Goal: Information Seeking & Learning: Learn about a topic

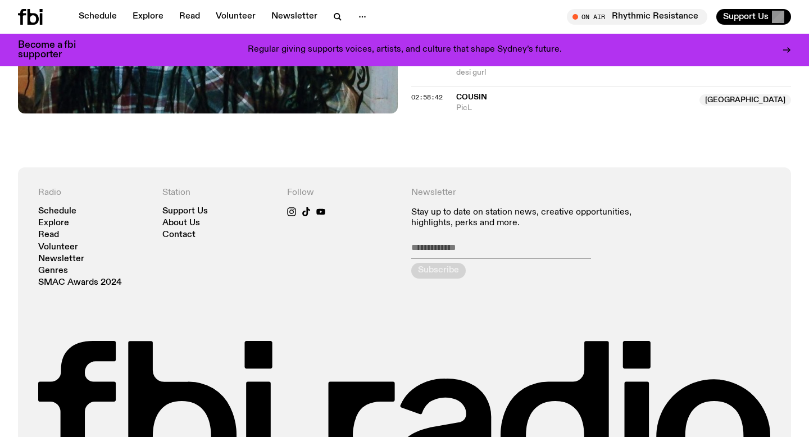
scroll to position [1328, 0]
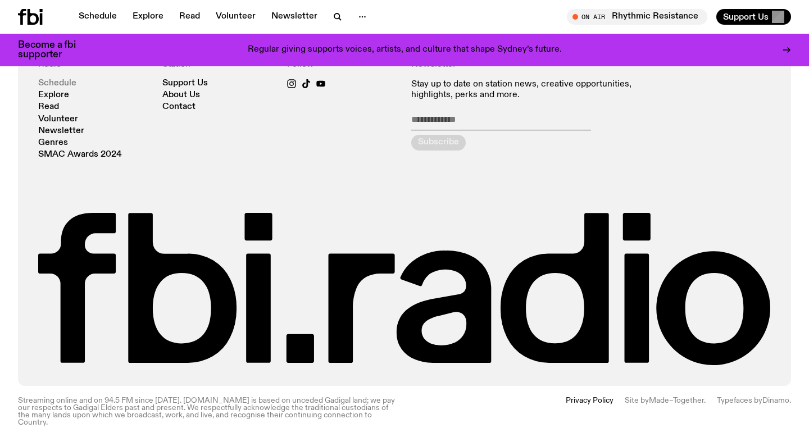
click at [66, 80] on link "Schedule" at bounding box center [57, 83] width 38 height 8
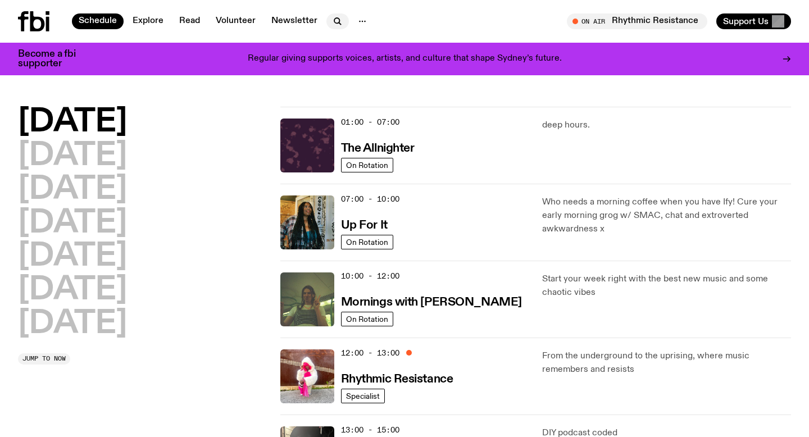
click at [334, 19] on icon "button" at bounding box center [336, 20] width 5 height 5
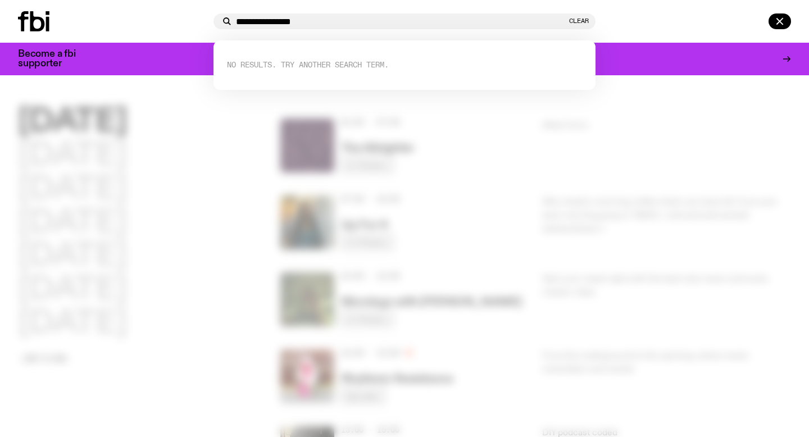
type input "**********"
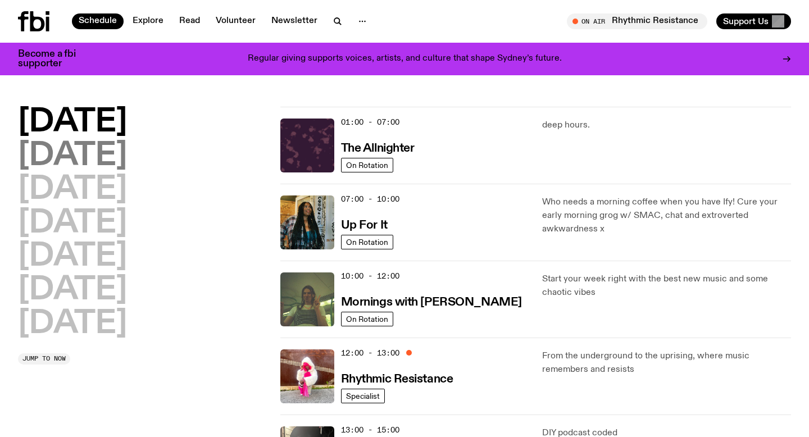
click at [87, 153] on h2 "[DATE]" at bounding box center [72, 156] width 109 height 31
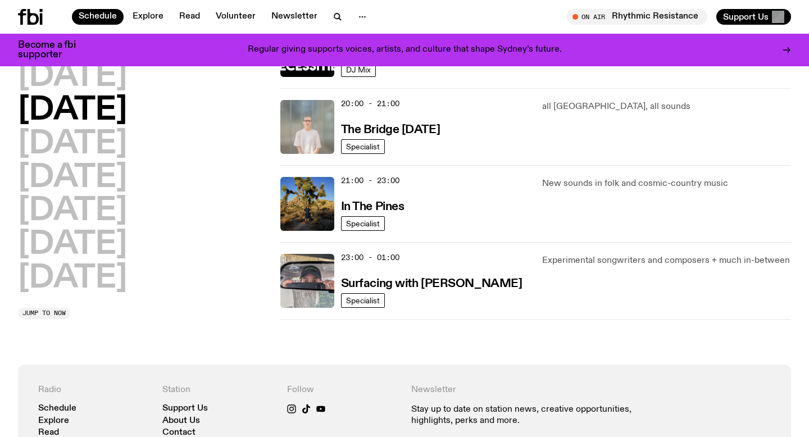
scroll to position [569, 0]
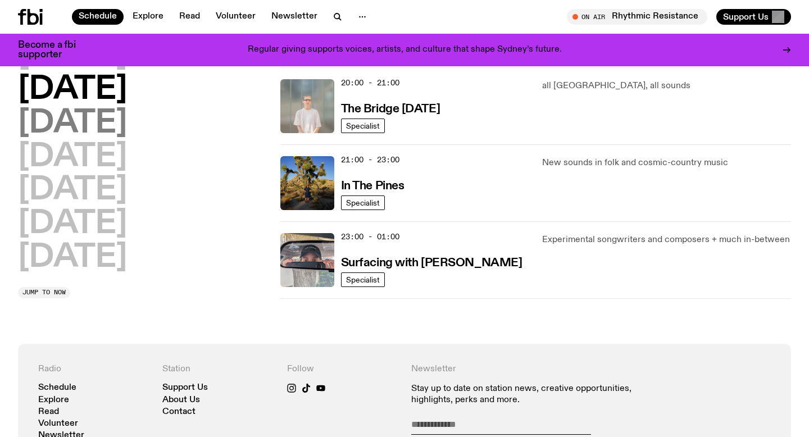
click at [92, 132] on h2 "[DATE]" at bounding box center [72, 123] width 109 height 31
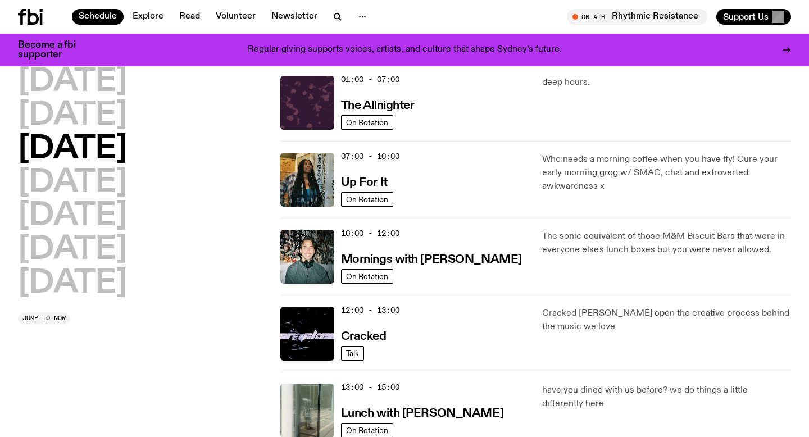
scroll to position [31, 0]
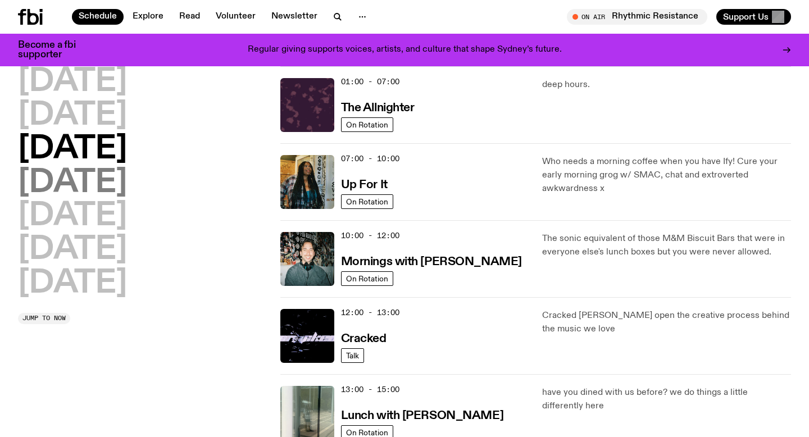
click at [73, 183] on h2 "[DATE]" at bounding box center [72, 182] width 109 height 31
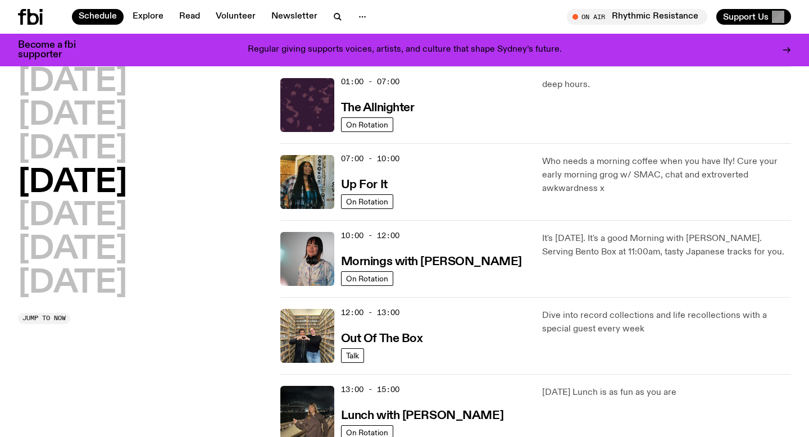
click at [126, 184] on h2 "[DATE]" at bounding box center [72, 182] width 109 height 31
click at [307, 173] on img at bounding box center [307, 182] width 54 height 54
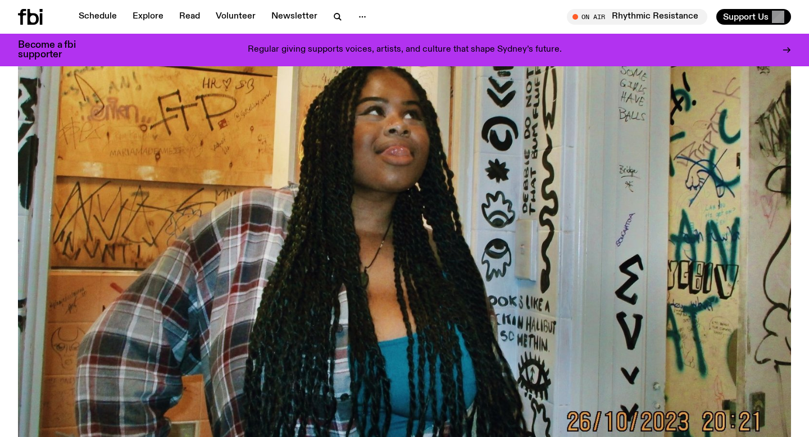
scroll to position [149, 0]
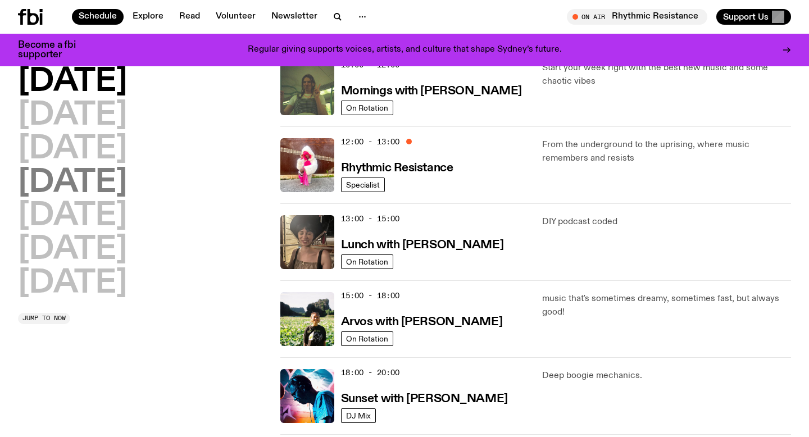
scroll to position [213, 0]
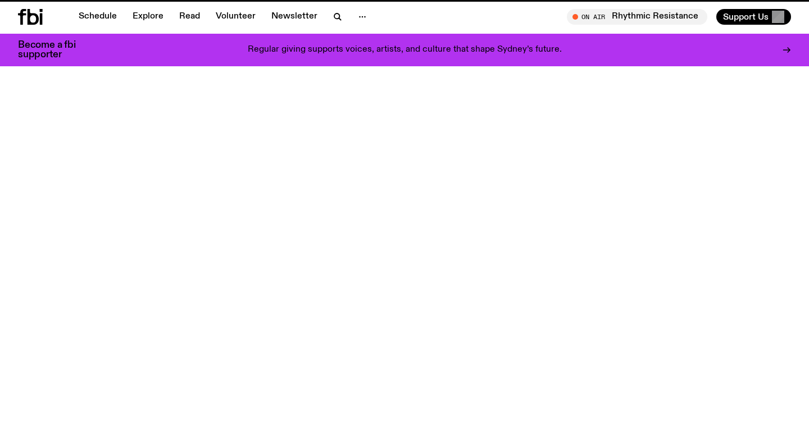
scroll to position [1328, 0]
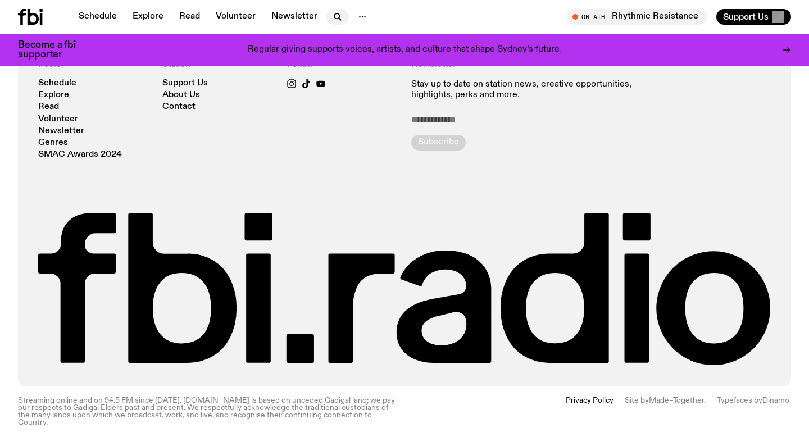
click at [332, 10] on icon "button" at bounding box center [337, 16] width 13 height 13
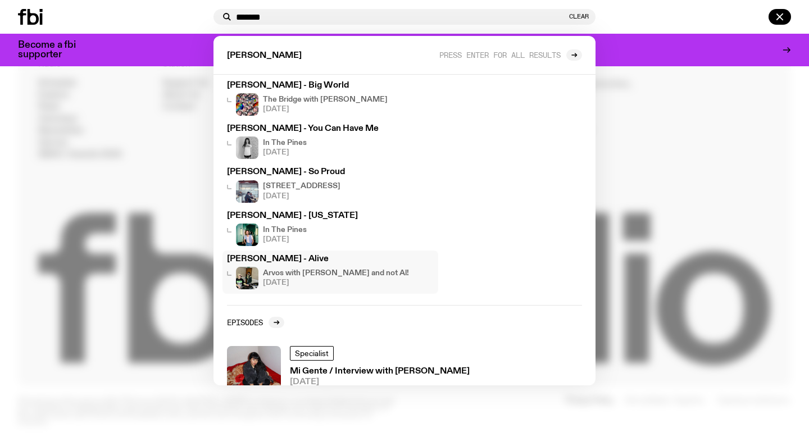
scroll to position [0, 0]
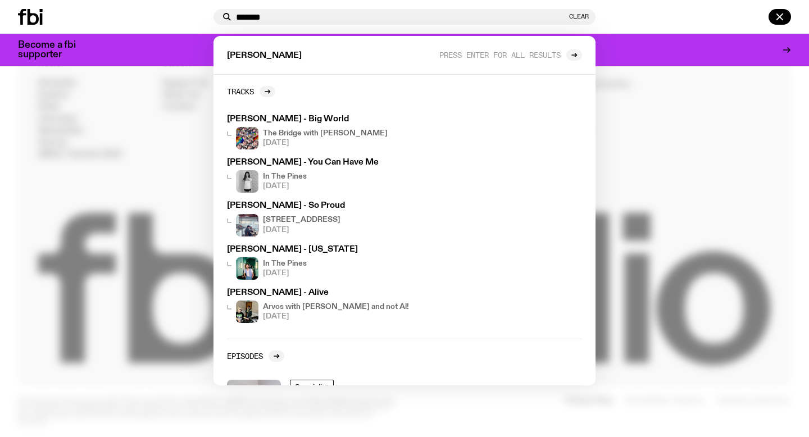
drag, startPoint x: 279, startPoint y: 22, endPoint x: 200, endPoint y: 22, distance: 79.2
click at [200, 22] on div "******* Clear [PERSON_NAME] enter for all results Tracks [PERSON_NAME] - Big Wo…" at bounding box center [404, 17] width 809 height 34
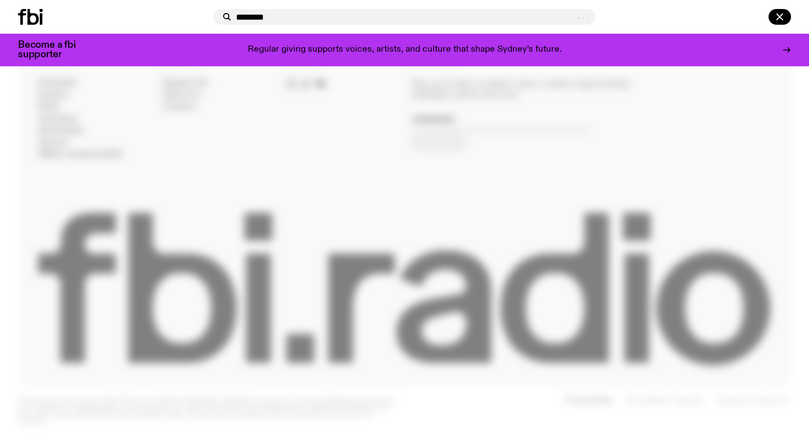
type input "********"
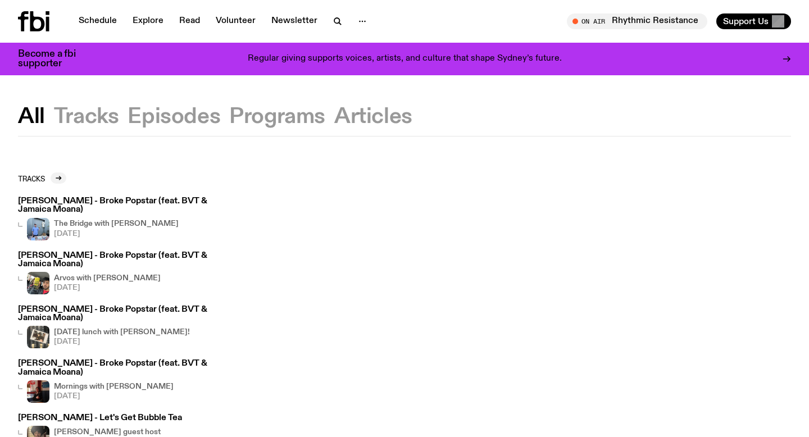
click at [334, 111] on button "Programs" at bounding box center [373, 117] width 78 height 20
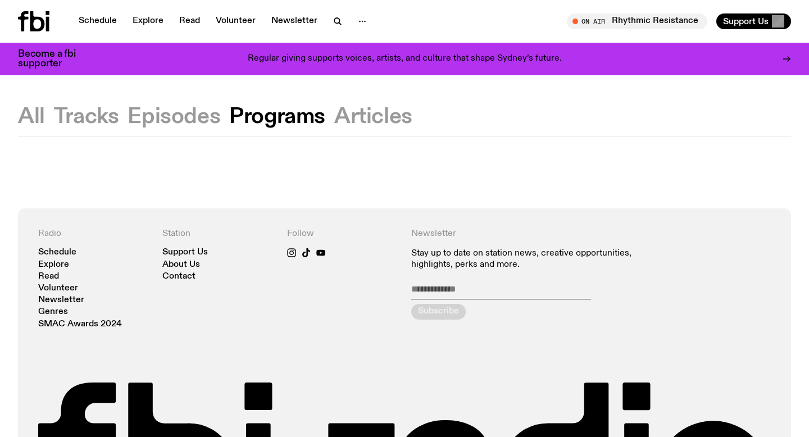
click at [54, 113] on button "All" at bounding box center [86, 117] width 65 height 20
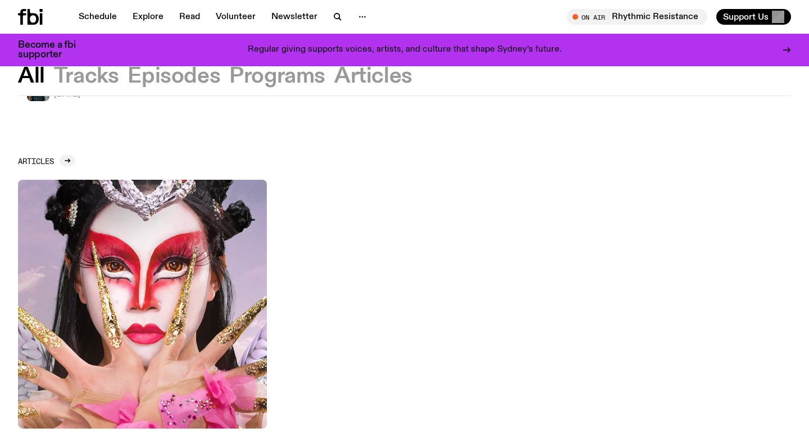
scroll to position [392, 0]
click at [159, 227] on img at bounding box center [142, 304] width 249 height 249
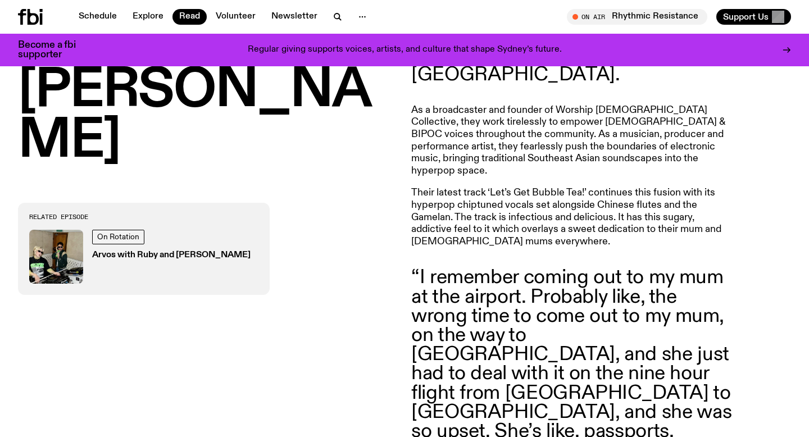
scroll to position [492, 0]
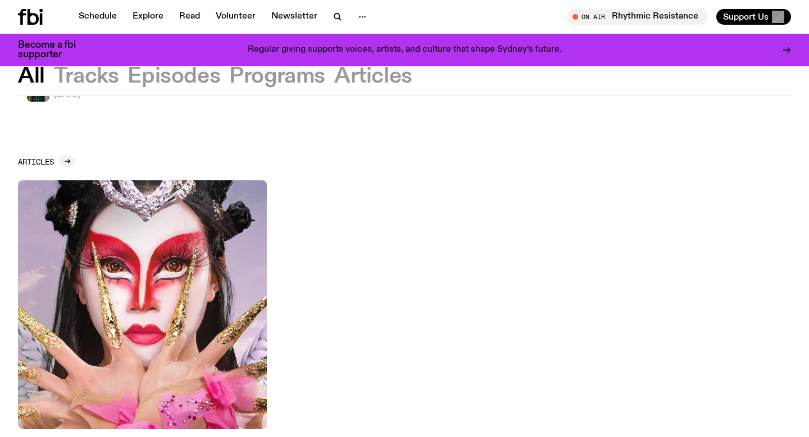
scroll to position [161, 0]
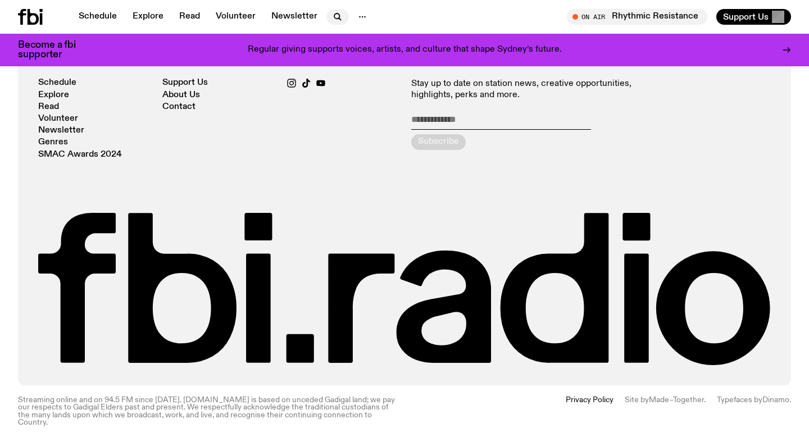
click at [334, 15] on icon "button" at bounding box center [337, 16] width 13 height 13
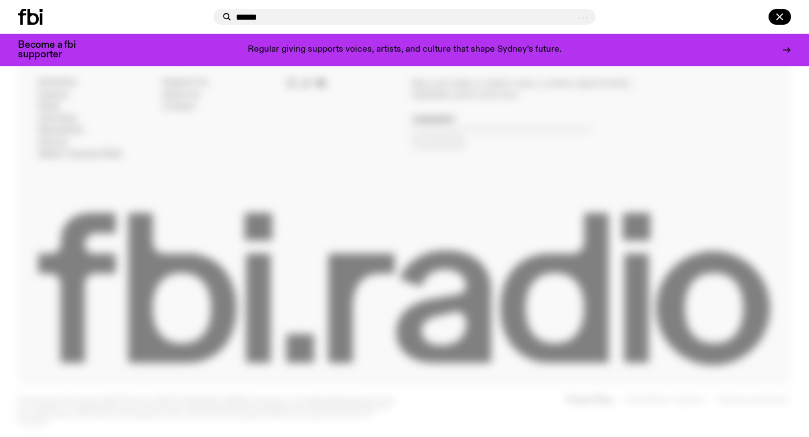
type input "******"
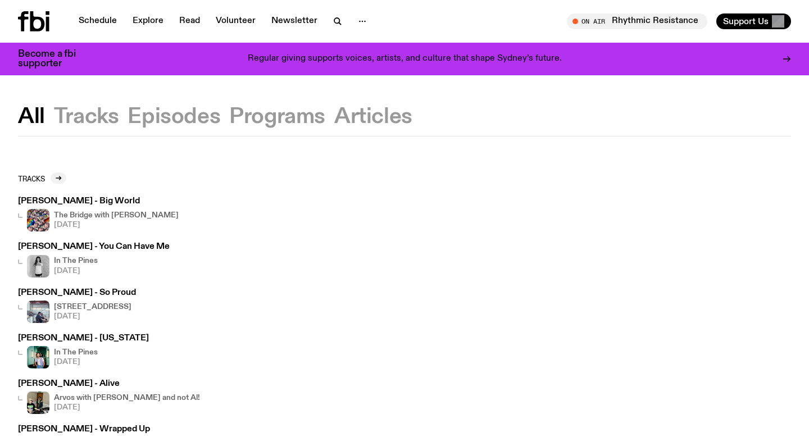
click at [334, 120] on button "Programs" at bounding box center [373, 117] width 78 height 20
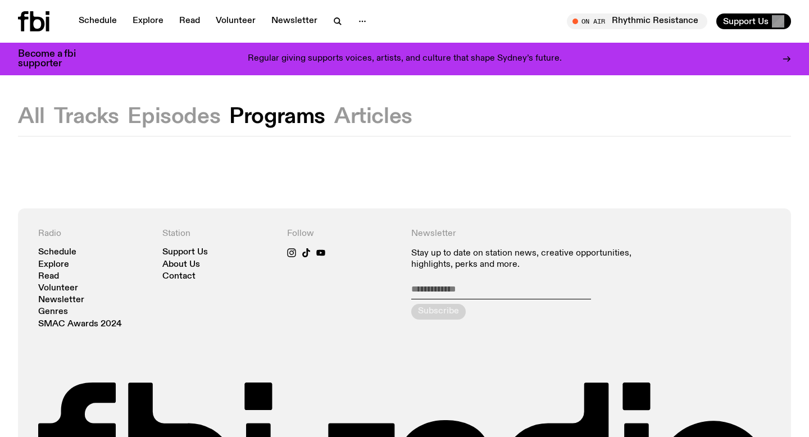
click at [186, 120] on button "Episodes" at bounding box center [174, 117] width 93 height 20
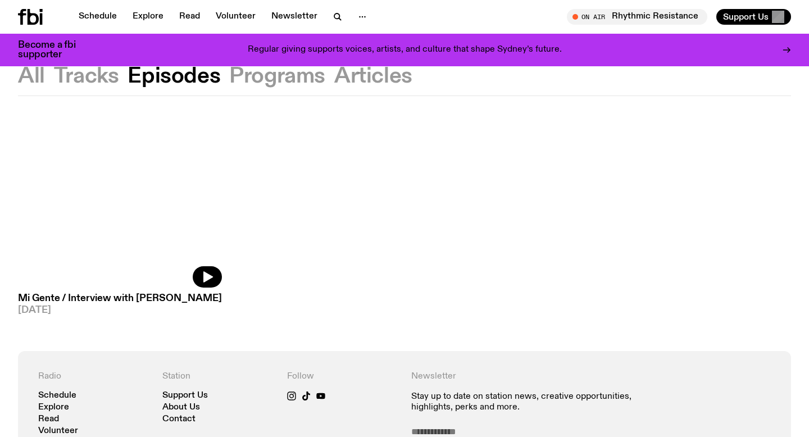
scroll to position [37, 0]
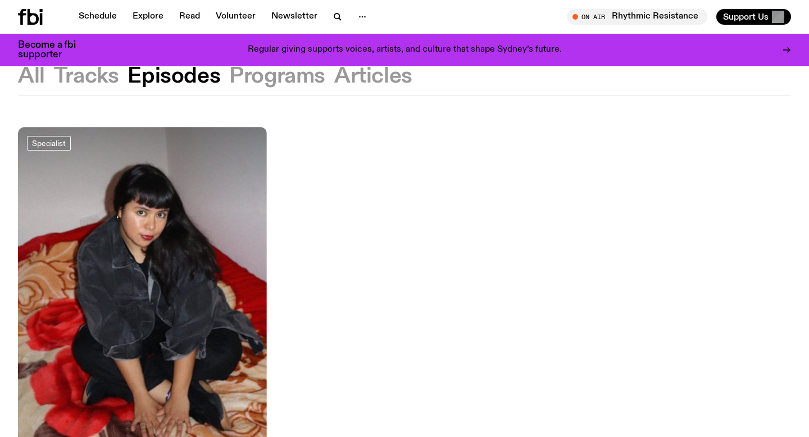
click at [335, 69] on button "Articles" at bounding box center [373, 76] width 78 height 20
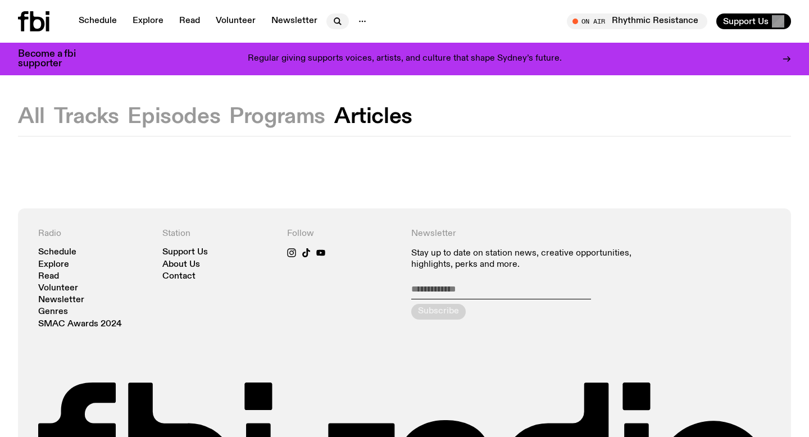
click at [340, 21] on icon "button" at bounding box center [337, 21] width 13 height 13
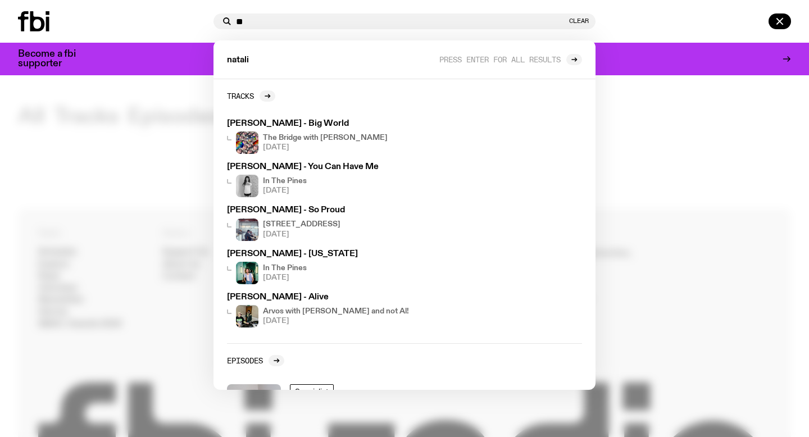
type input "*"
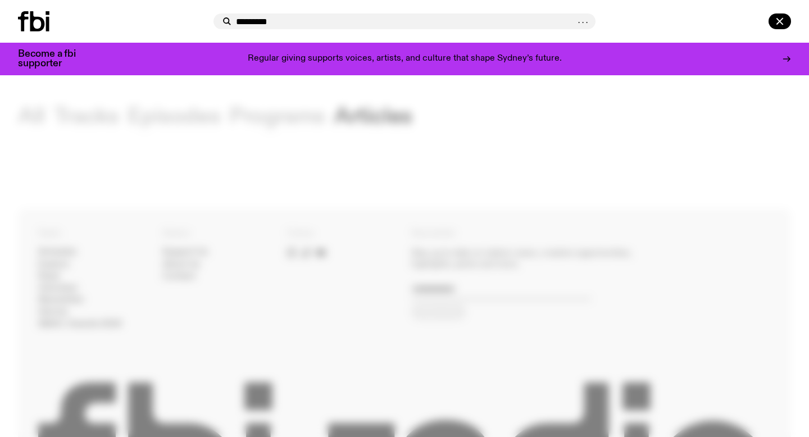
type input "*********"
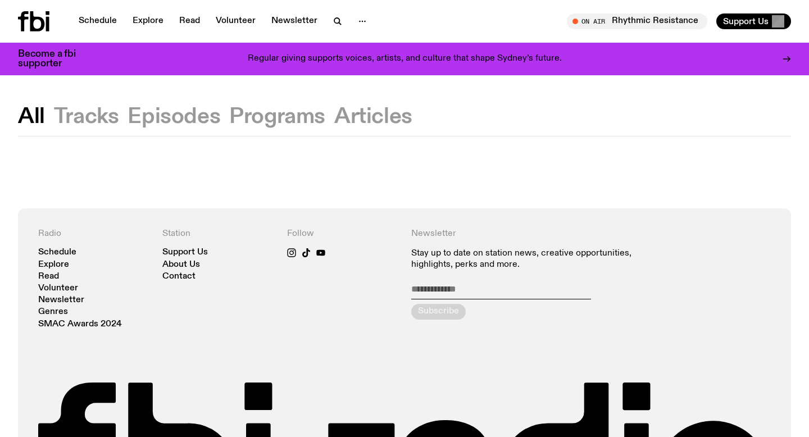
click at [334, 114] on button "Programs" at bounding box center [373, 117] width 78 height 20
click at [334, 22] on icon "button" at bounding box center [336, 20] width 5 height 5
click at [98, 18] on link "Schedule" at bounding box center [98, 21] width 52 height 16
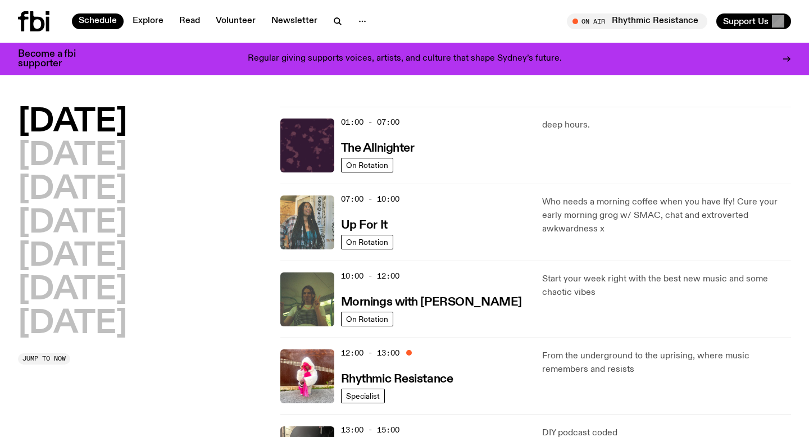
click at [318, 214] on img at bounding box center [307, 223] width 54 height 54
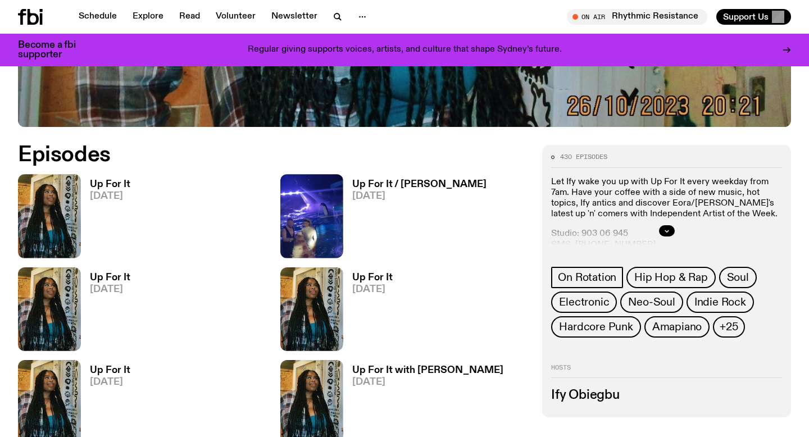
scroll to position [490, 0]
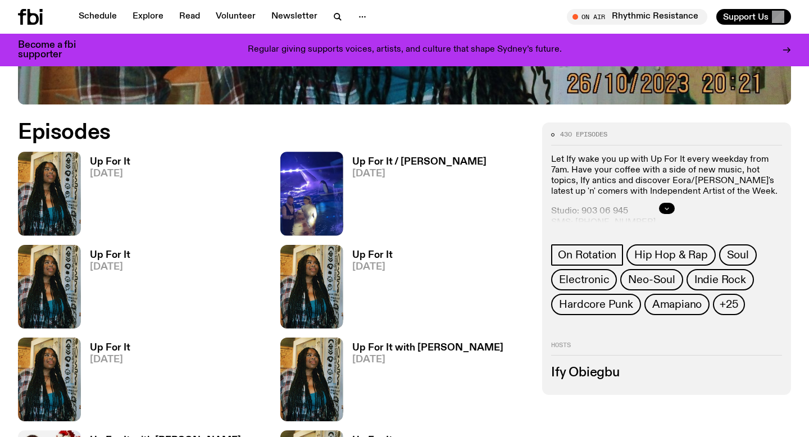
click at [662, 205] on button "button" at bounding box center [667, 208] width 16 height 11
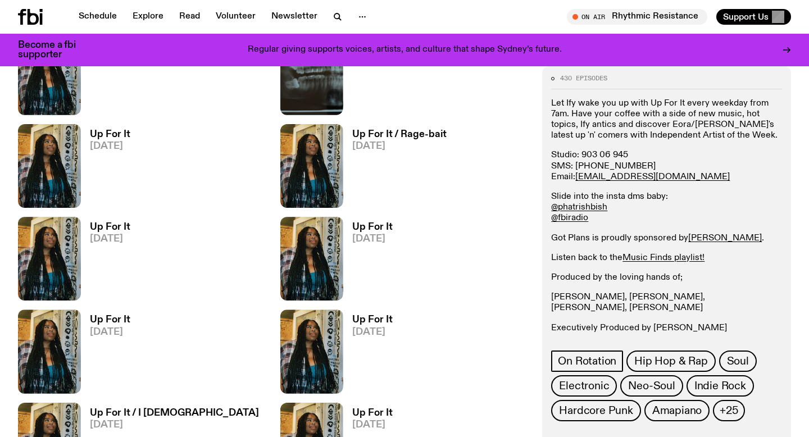
scroll to position [0, 0]
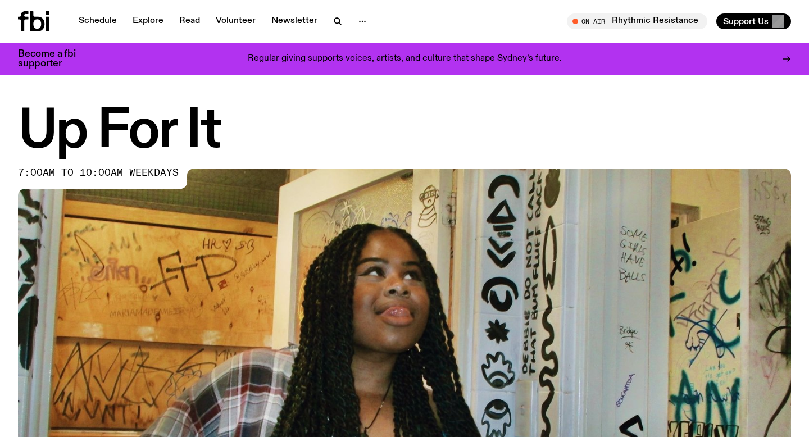
click at [46, 19] on icon at bounding box center [47, 24] width 3 height 15
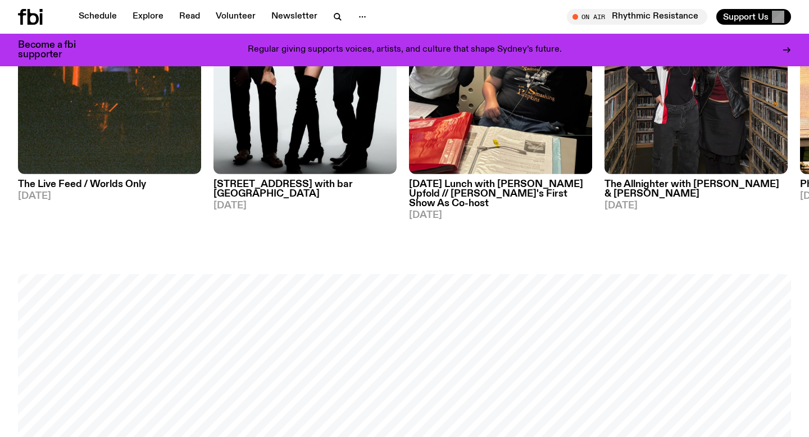
scroll to position [1391, 0]
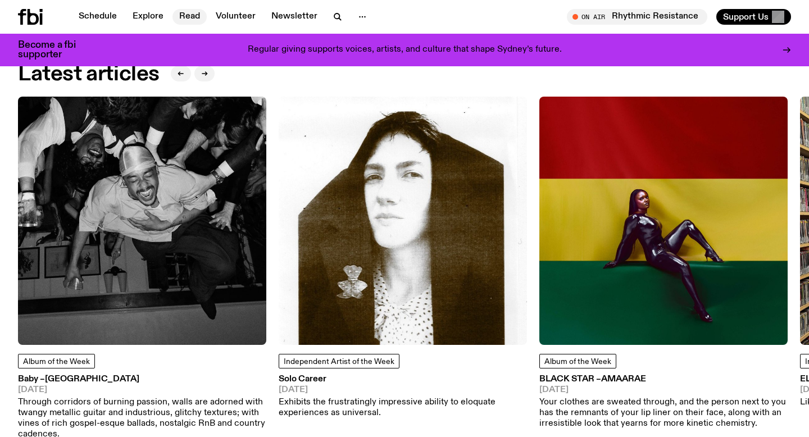
click at [192, 16] on link "Read" at bounding box center [190, 17] width 34 height 16
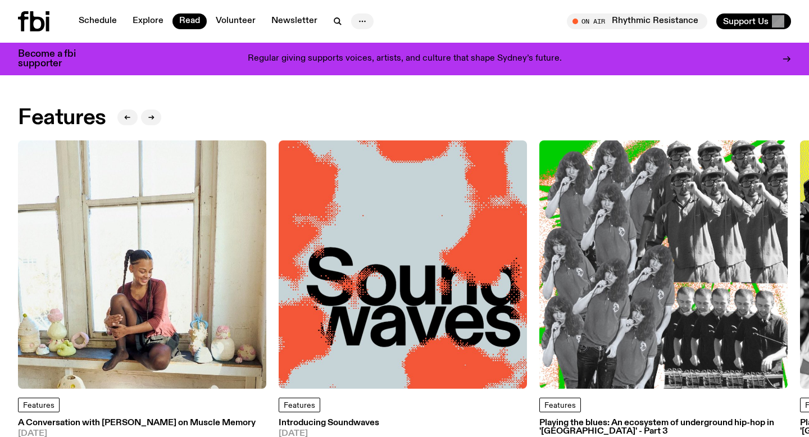
click at [359, 22] on icon "button" at bounding box center [362, 21] width 13 height 13
click at [355, 44] on link "About Us" at bounding box center [362, 45] width 56 height 16
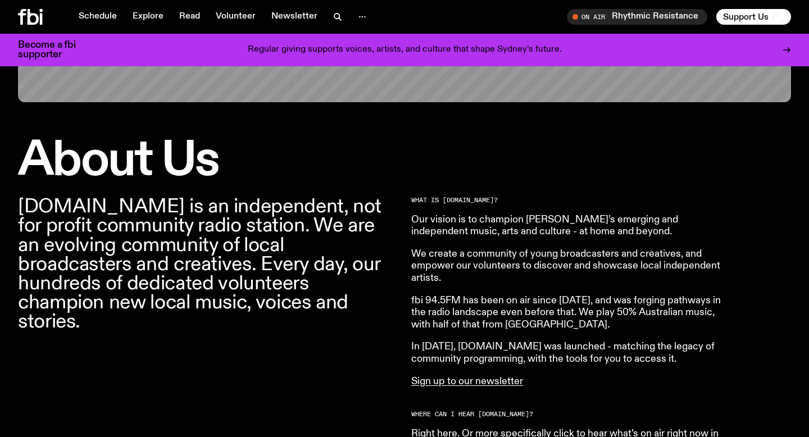
scroll to position [266, 0]
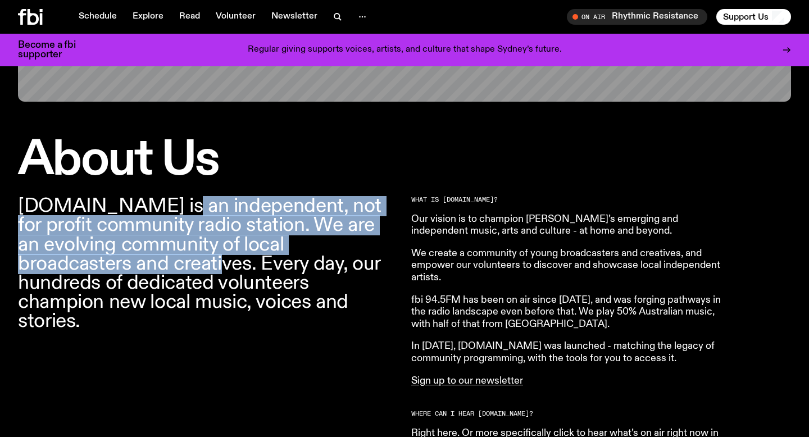
drag, startPoint x: 139, startPoint y: 207, endPoint x: 138, endPoint y: 277, distance: 70.3
click at [138, 277] on p "[DOMAIN_NAME] is an independent, not for profit community radio station. We are…" at bounding box center [208, 264] width 380 height 134
copy p "independent, not for profit community radio station. We are an evolving communi…"
